Goal: Task Accomplishment & Management: Complete application form

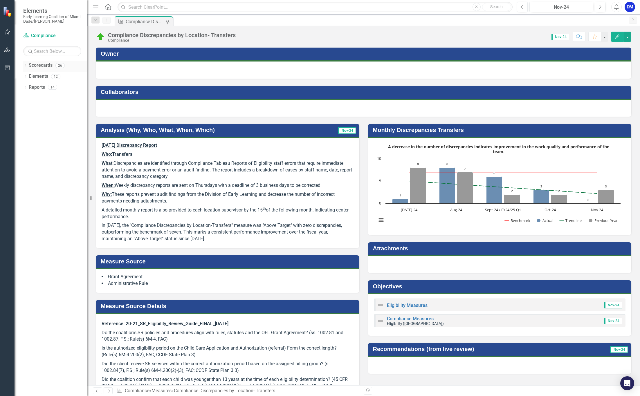
click at [39, 62] on div "Scorecards" at bounding box center [41, 66] width 24 height 10
click at [138, 17] on div "Measure Compliance Discrepancies by Location- Transfers Pin" at bounding box center [144, 21] width 58 height 10
click at [111, 37] on div "Compliance Discrepancies by Location- Transfers" at bounding box center [172, 35] width 128 height 6
click at [42, 37] on link "Scorecard Compliance" at bounding box center [52, 36] width 58 height 7
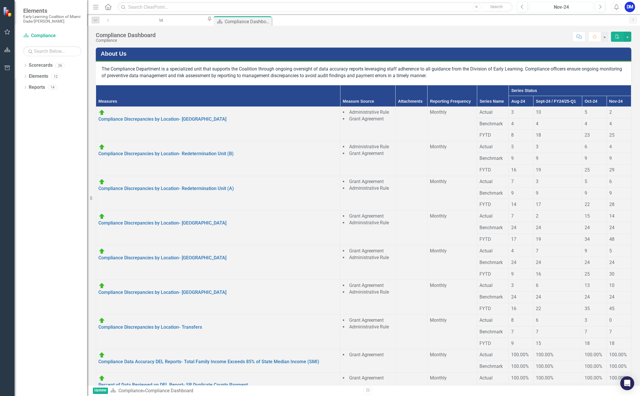
click at [568, 11] on button "Nov-24" at bounding box center [562, 7] width 64 height 10
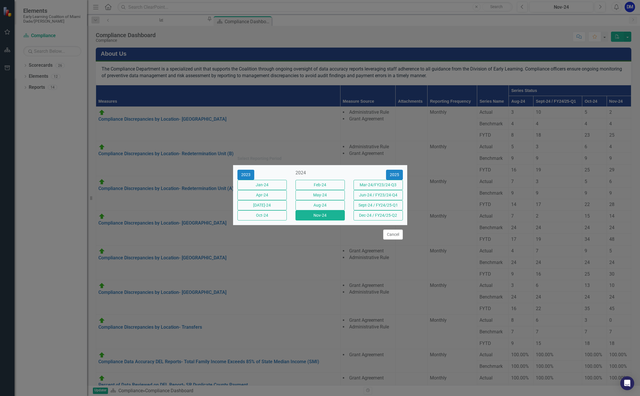
click at [403, 170] on div "2025" at bounding box center [378, 175] width 58 height 10
click at [397, 170] on button "2025" at bounding box center [394, 175] width 17 height 10
click at [366, 210] on button "Sep-25" at bounding box center [378, 205] width 49 height 10
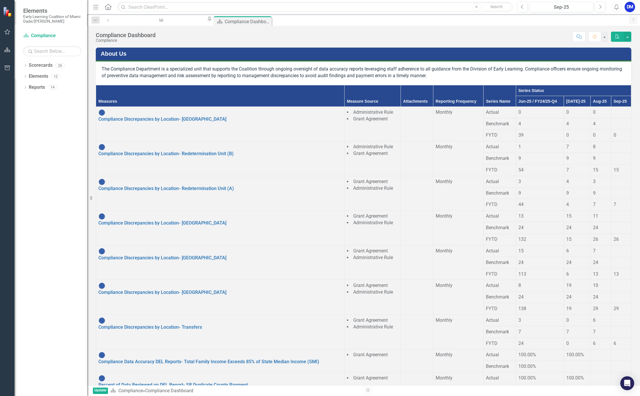
click at [614, 109] on div at bounding box center [621, 109] width 15 height 0
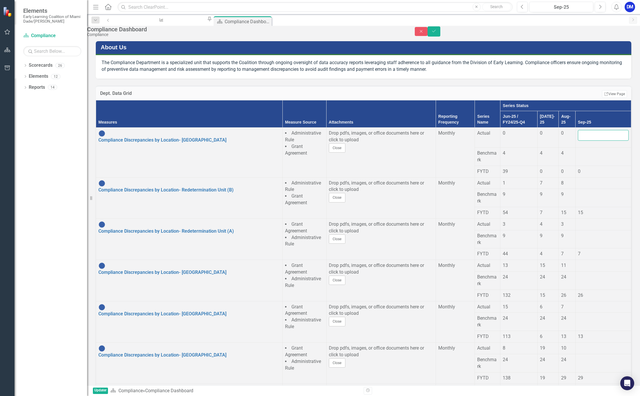
click at [598, 137] on input "number" at bounding box center [603, 135] width 51 height 11
type input "5"
click at [594, 150] on div at bounding box center [603, 150] width 51 height 0
click at [594, 157] on input "number" at bounding box center [603, 155] width 51 height 11
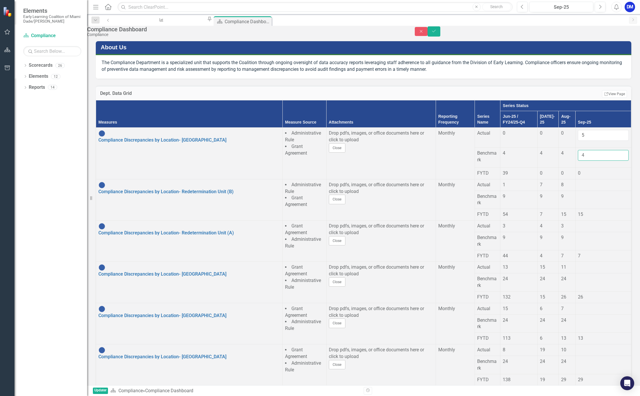
type input "4"
click at [586, 182] on div at bounding box center [603, 182] width 51 height 0
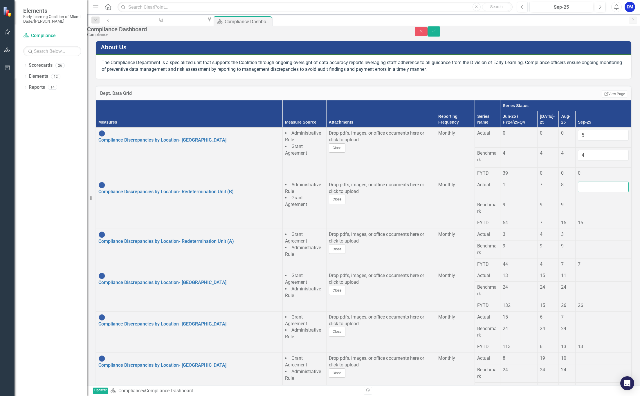
click at [586, 190] on input "number" at bounding box center [603, 187] width 51 height 11
type input "6"
click at [584, 202] on div at bounding box center [603, 202] width 51 height 0
click at [584, 207] on input "number" at bounding box center [603, 207] width 51 height 11
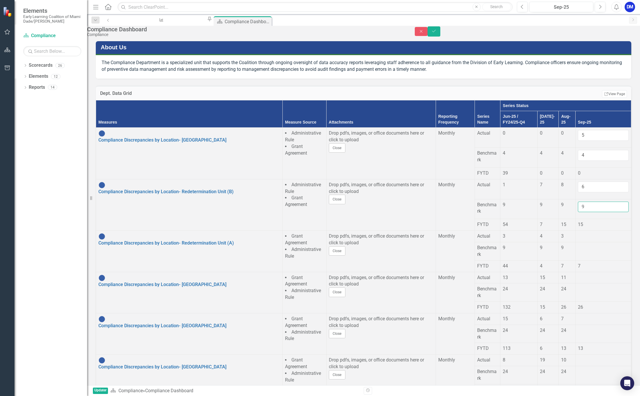
type input "9"
click at [587, 241] on td at bounding box center [603, 237] width 56 height 12
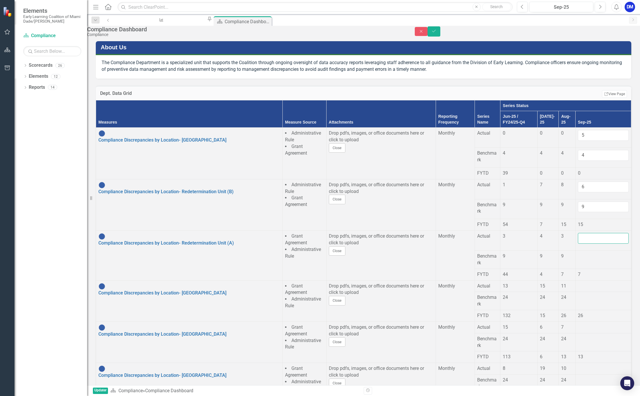
click at [587, 241] on input "number" at bounding box center [603, 238] width 51 height 11
type input "5"
click at [586, 253] on div at bounding box center [603, 253] width 51 height 0
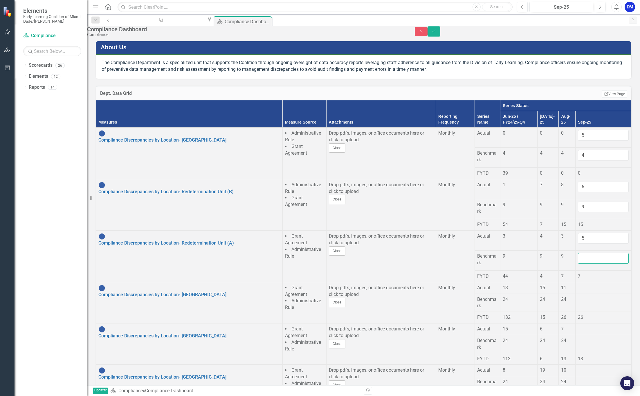
click at [586, 260] on input "number" at bounding box center [603, 258] width 51 height 11
type input "9"
click at [576, 280] on td "7" at bounding box center [603, 277] width 56 height 12
click at [576, 324] on td "26" at bounding box center [603, 318] width 56 height 12
click at [593, 285] on div at bounding box center [603, 285] width 51 height 0
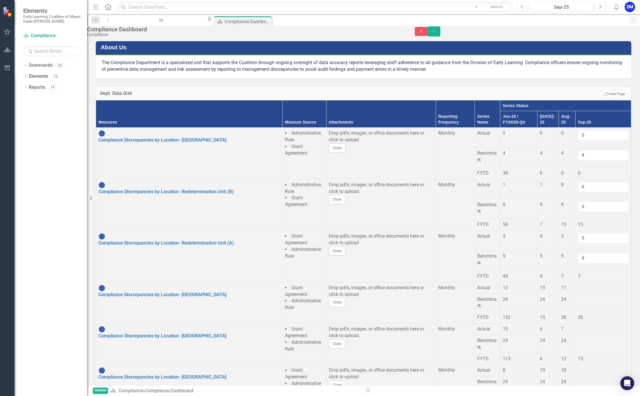
click at [593, 285] on div at bounding box center [603, 285] width 51 height 0
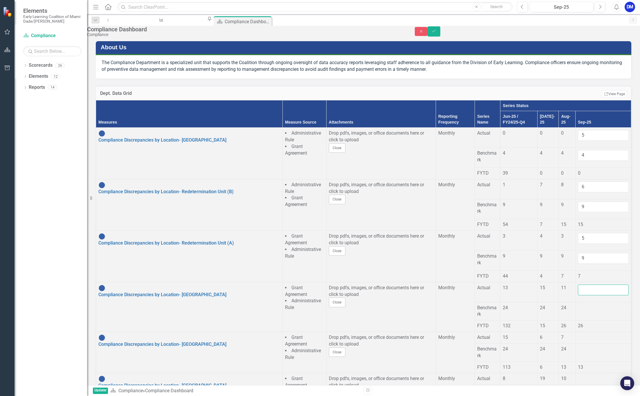
click at [593, 289] on input "number" at bounding box center [603, 290] width 51 height 11
type input "9"
click at [591, 305] on div at bounding box center [603, 305] width 51 height 0
click at [591, 309] on input "number" at bounding box center [603, 310] width 51 height 11
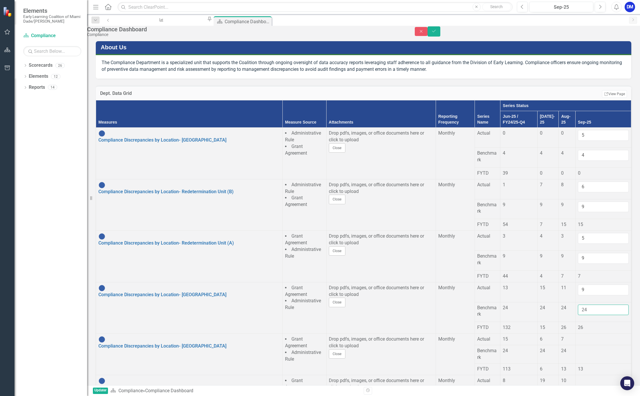
type input "24"
click at [591, 348] on div at bounding box center [603, 348] width 51 height 0
click at [591, 357] on input "number" at bounding box center [603, 353] width 51 height 11
type input "24"
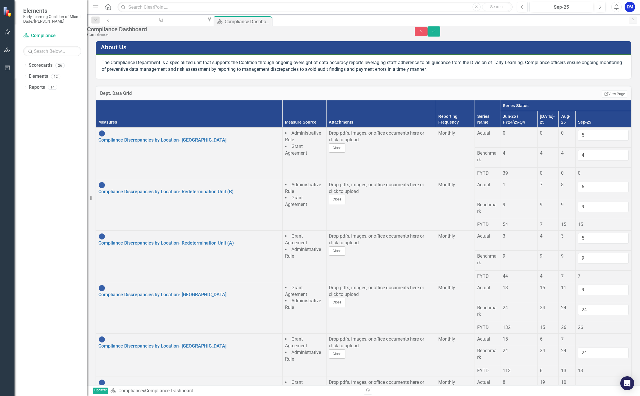
click at [588, 336] on div at bounding box center [603, 336] width 51 height 0
click at [588, 339] on input "number" at bounding box center [603, 341] width 51 height 11
type input "6"
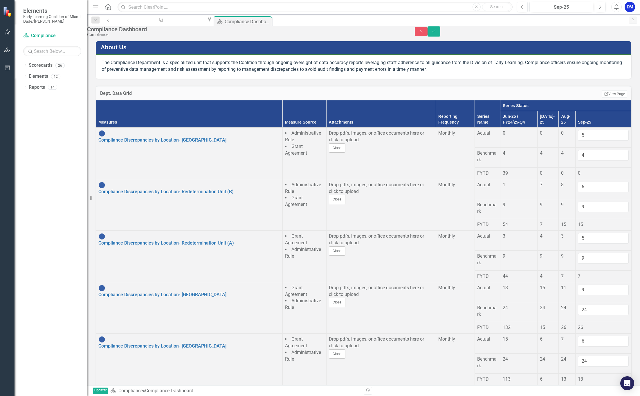
click at [582, 385] on td at bounding box center [603, 391] width 56 height 12
click at [582, 388] on input "number" at bounding box center [603, 393] width 51 height 11
type input "14"
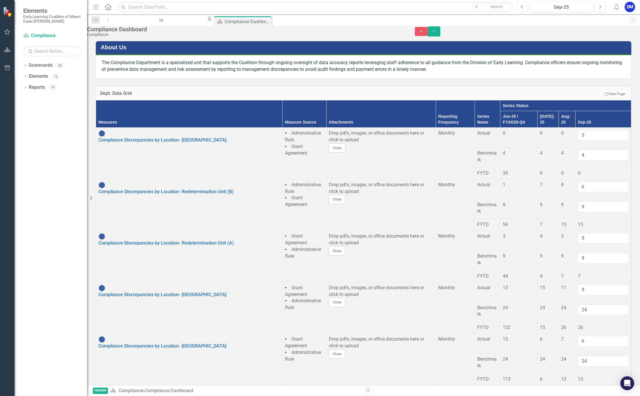
type input "24"
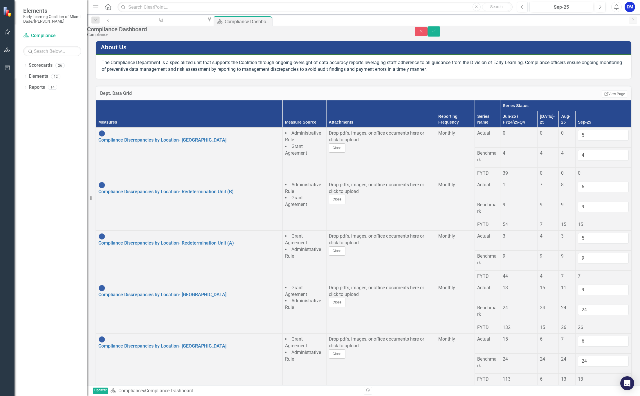
type input "3"
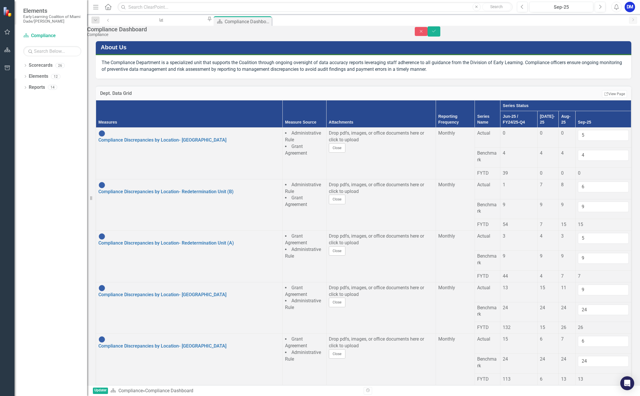
type input "7"
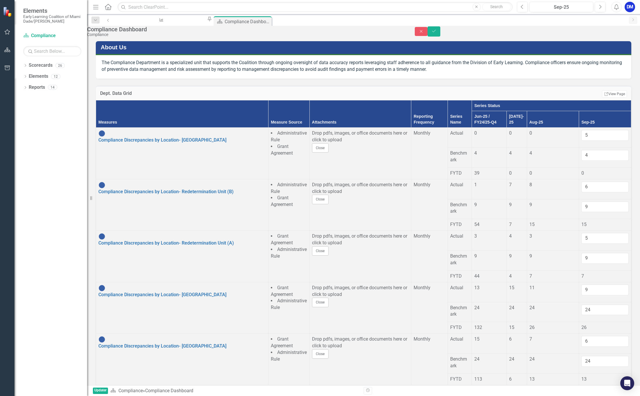
type input "100"
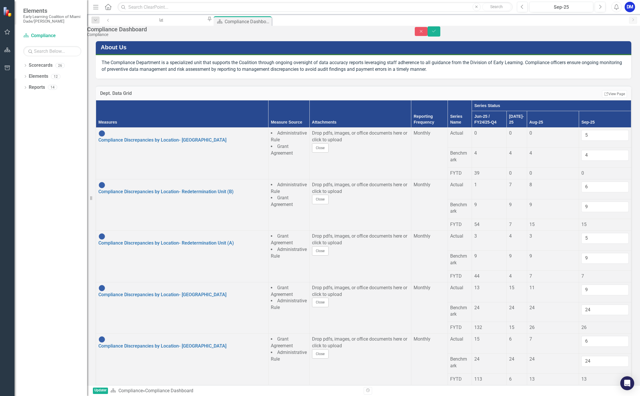
type input "100"
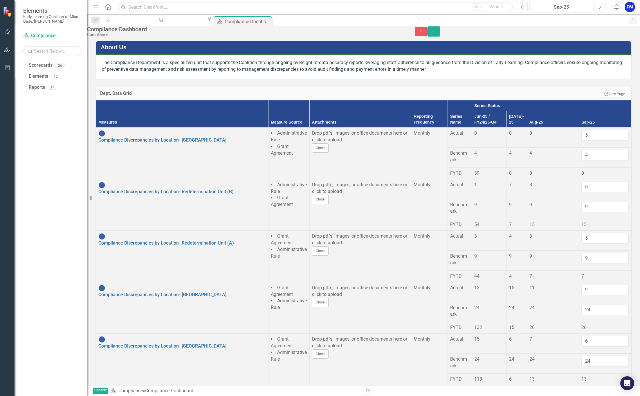
type input "2"
type input "100"
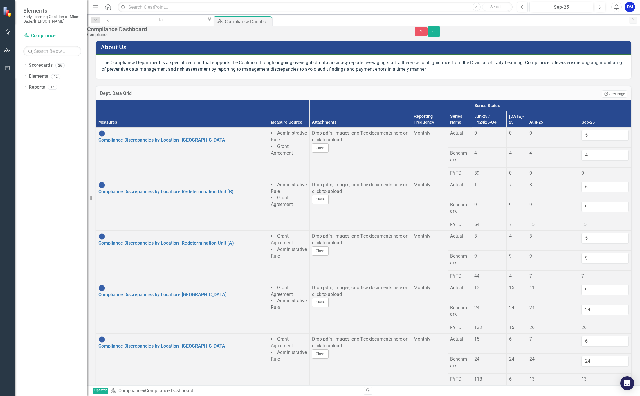
type input "100"
click at [440, 37] on button "Save" at bounding box center [434, 31] width 13 height 10
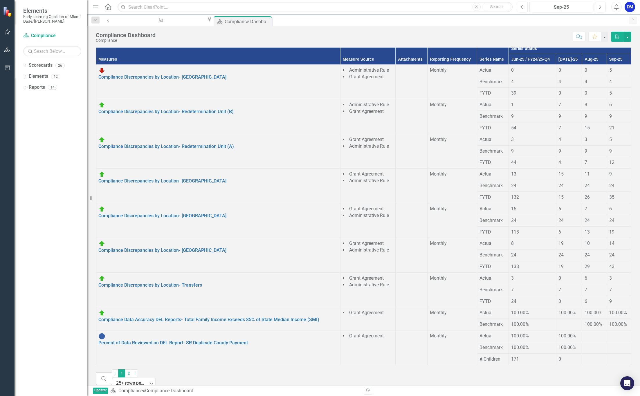
scroll to position [0, 0]
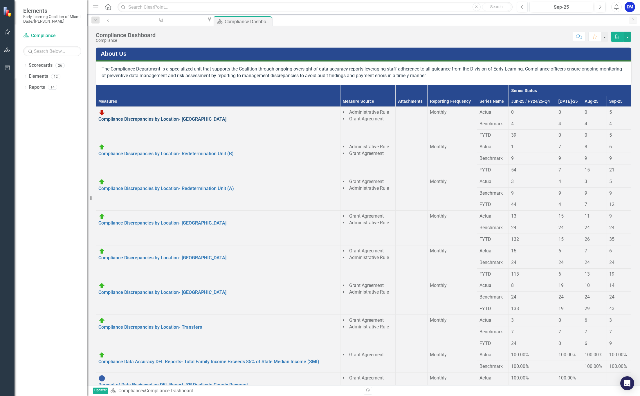
click at [134, 116] on link "Compliance Discrepancies by Location- [GEOGRAPHIC_DATA]" at bounding box center [162, 119] width 128 height 6
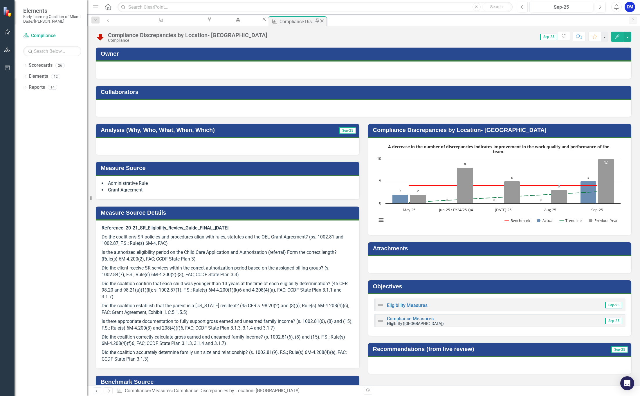
click at [319, 22] on icon "Close" at bounding box center [322, 21] width 6 height 5
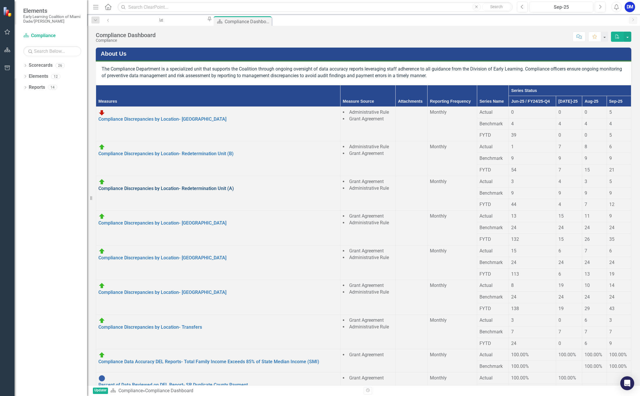
click at [163, 186] on link "Compliance Discrepancies by Location- Redetermination Unit (A)" at bounding box center [166, 189] width 136 height 6
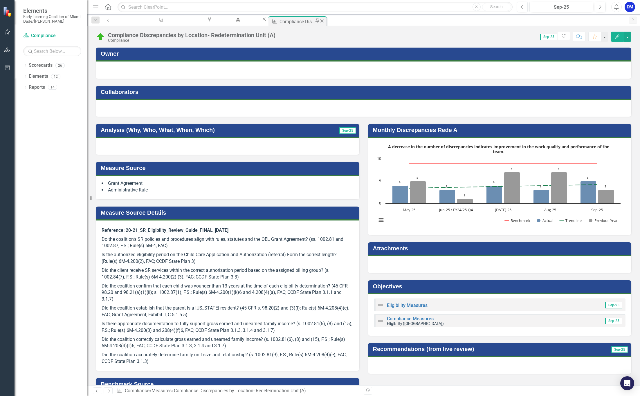
click at [319, 21] on icon "Close" at bounding box center [322, 21] width 6 height 5
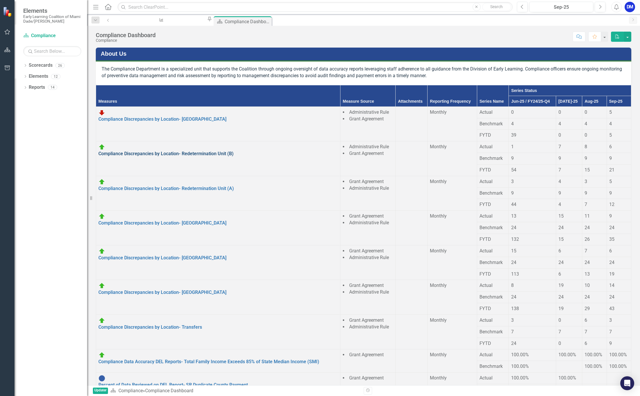
drag, startPoint x: 147, startPoint y: 159, endPoint x: 146, endPoint y: 154, distance: 5.3
click at [147, 159] on td "Compliance Discrepancies by Location- Redetermination Unit (B) Link Open Element" at bounding box center [218, 158] width 244 height 35
click at [147, 151] on link "Compliance Discrepancies by Location- Redetermination Unit (B)" at bounding box center [165, 154] width 135 height 6
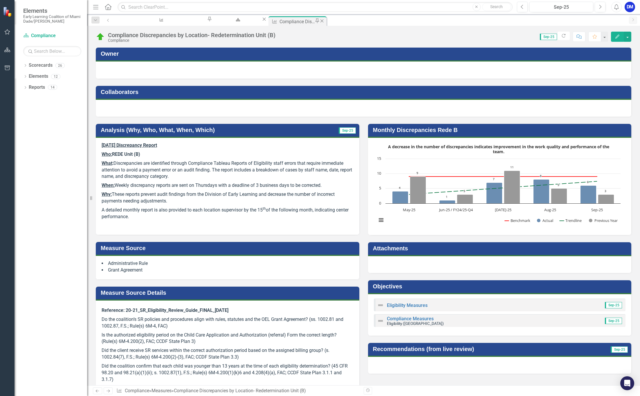
click at [319, 19] on icon "Close" at bounding box center [322, 21] width 6 height 5
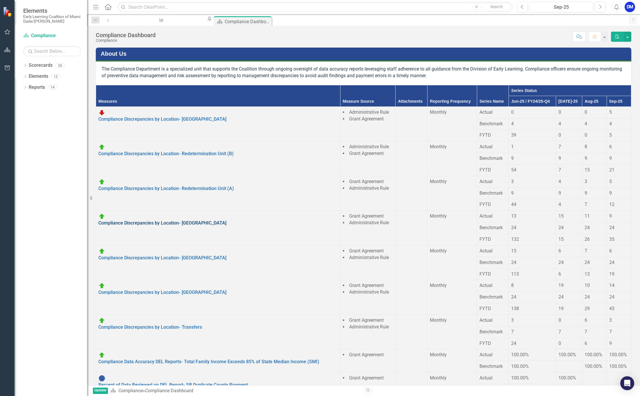
click at [154, 220] on link "Compliance Discrepancies by Location- [GEOGRAPHIC_DATA]" at bounding box center [162, 223] width 128 height 6
